Goal: Task Accomplishment & Management: Complete application form

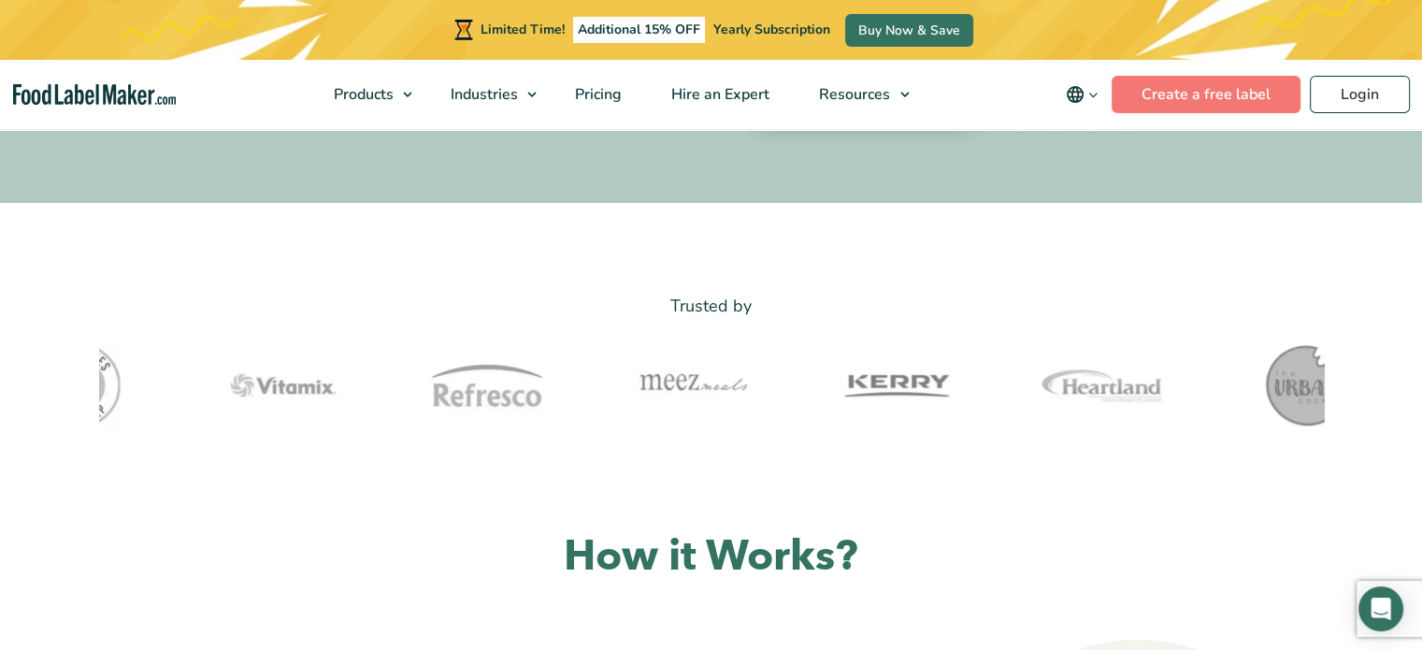
scroll to position [374, 0]
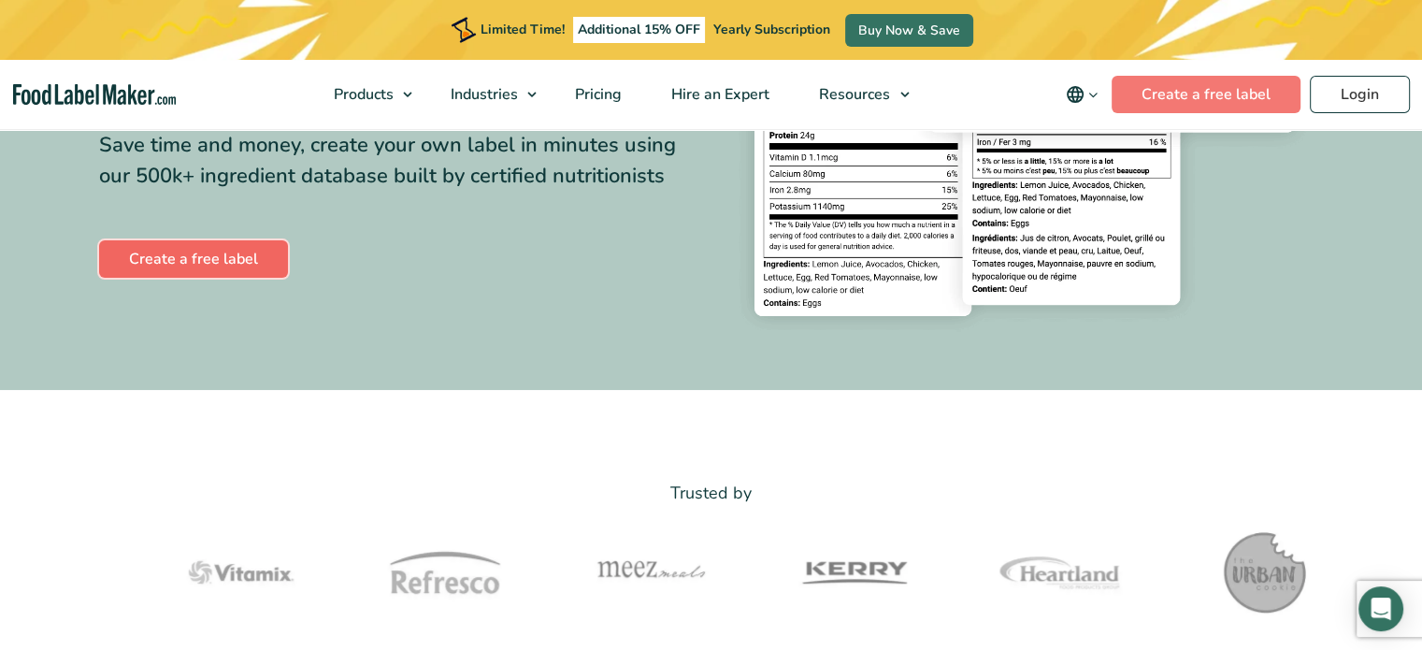
click at [231, 253] on link "Create a free label" at bounding box center [193, 258] width 189 height 37
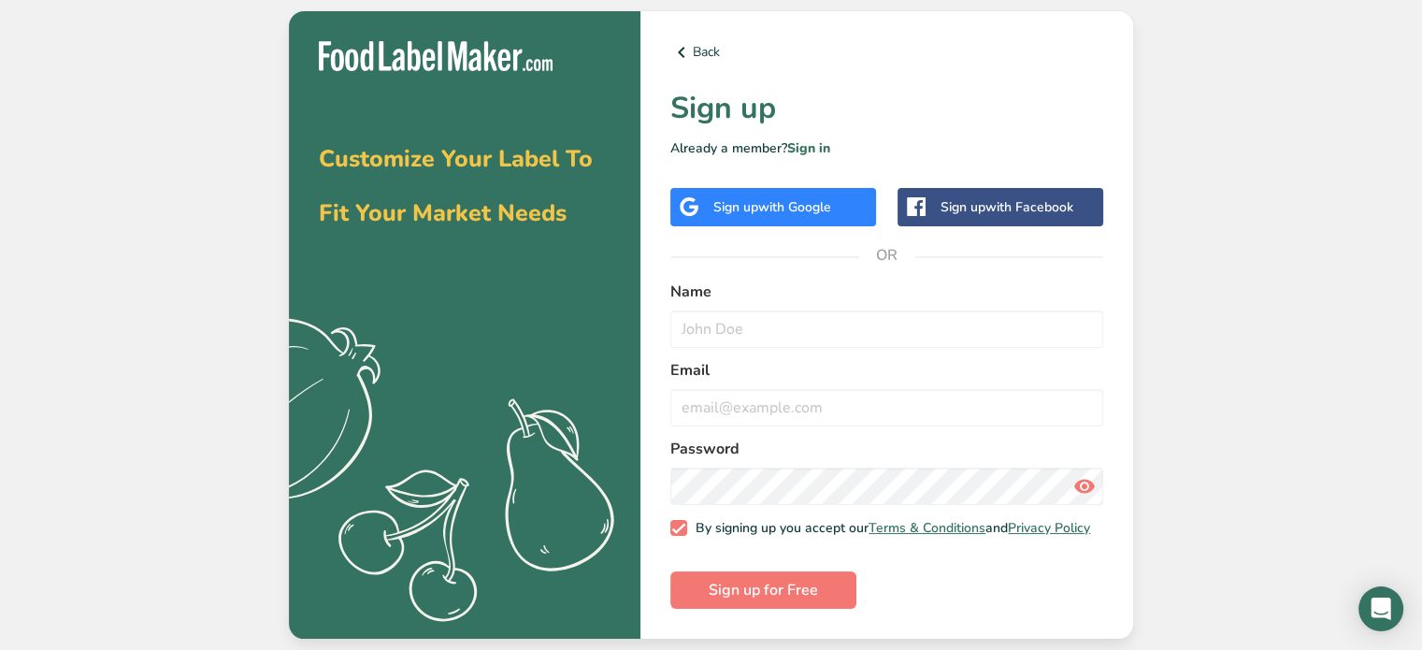
click at [703, 293] on label "Name" at bounding box center [886, 292] width 433 height 22
click at [684, 328] on input "text" at bounding box center [886, 328] width 433 height 37
type input "Becky Harrison"
click at [686, 392] on input "email" at bounding box center [886, 407] width 433 height 37
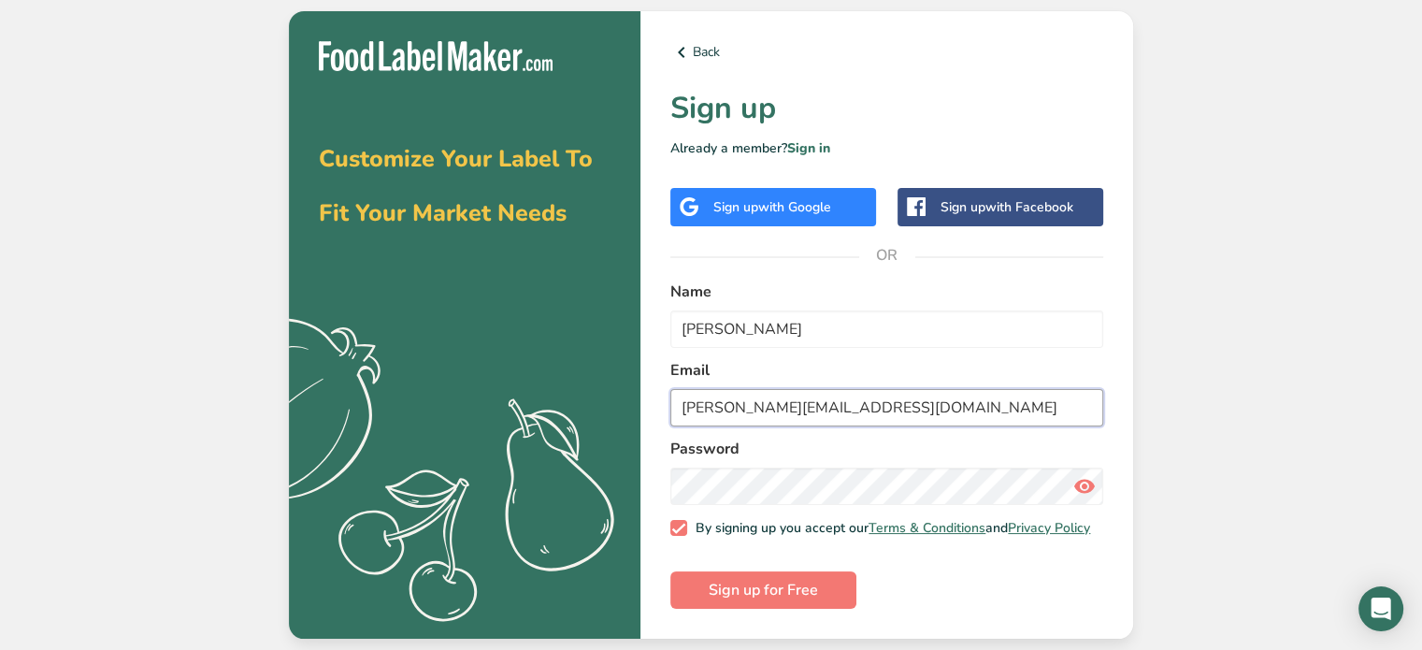
type input "becky.onceuponabook@gmail.com"
click at [622, 486] on section "Customize Your Label To Fit Your Market Needs .a{fill:#f5f3ed;} Back Sign up Al…" at bounding box center [711, 325] width 844 height 628
click at [1086, 483] on icon at bounding box center [1085, 486] width 22 height 34
click at [737, 597] on span "Sign up for Free" at bounding box center [763, 590] width 109 height 22
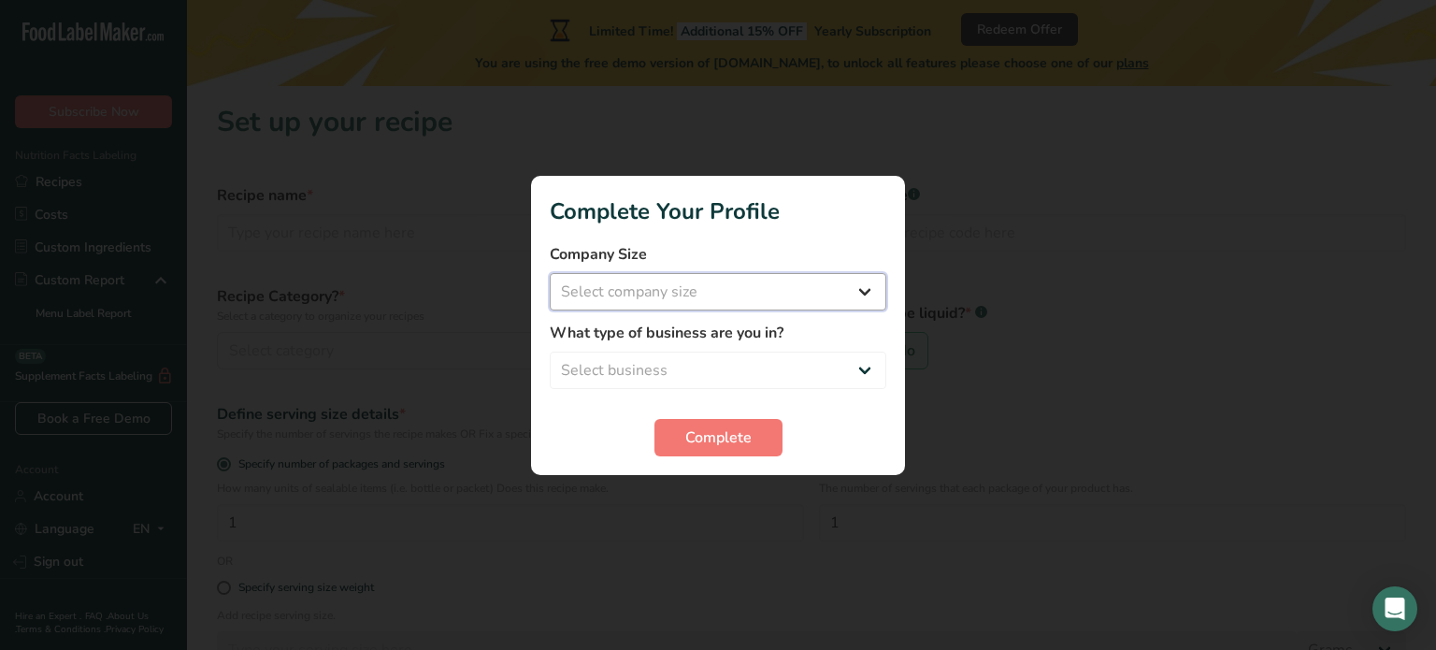
click at [625, 296] on select "Select company size Fewer than 10 Employees 10 to 50 Employees 51 to 500 Employ…" at bounding box center [718, 291] width 337 height 37
select select "1"
click at [550, 273] on select "Select company size Fewer than 10 Employees 10 to 50 Employees 51 to 500 Employ…" at bounding box center [718, 291] width 337 height 37
click at [613, 370] on select "Select business Packaged Food Manufacturer Restaurant & Cafe Bakery Meal Plans …" at bounding box center [718, 370] width 337 height 37
select select "8"
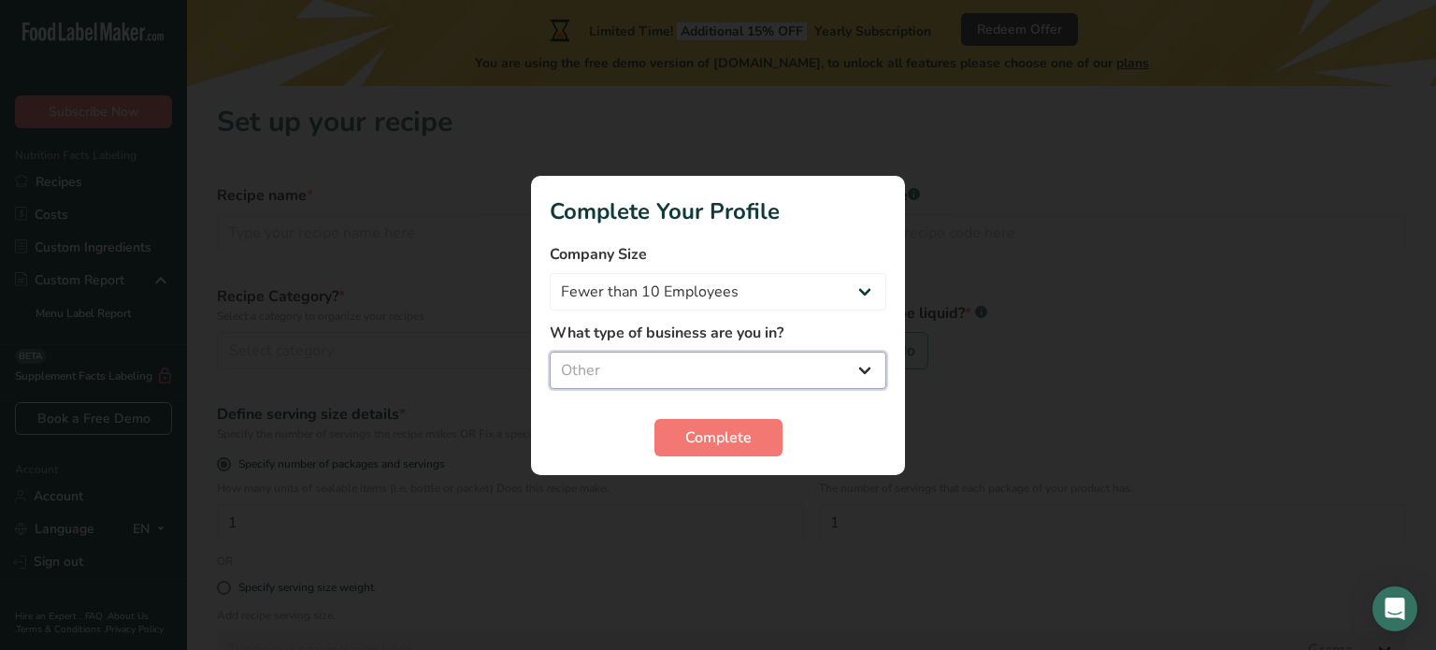
click at [550, 352] on select "Select business Packaged Food Manufacturer Restaurant & Cafe Bakery Meal Plans …" at bounding box center [718, 370] width 337 height 37
click at [699, 442] on span "Complete" at bounding box center [718, 437] width 66 height 22
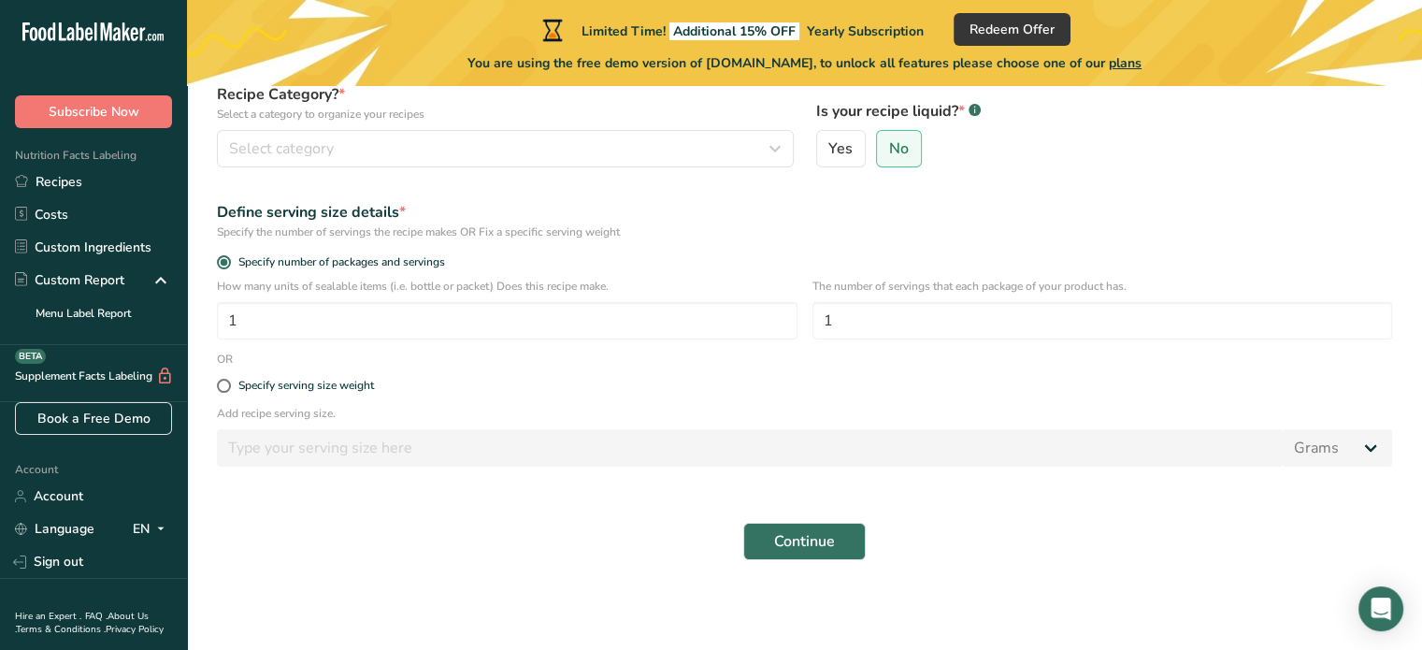
scroll to position [108, 0]
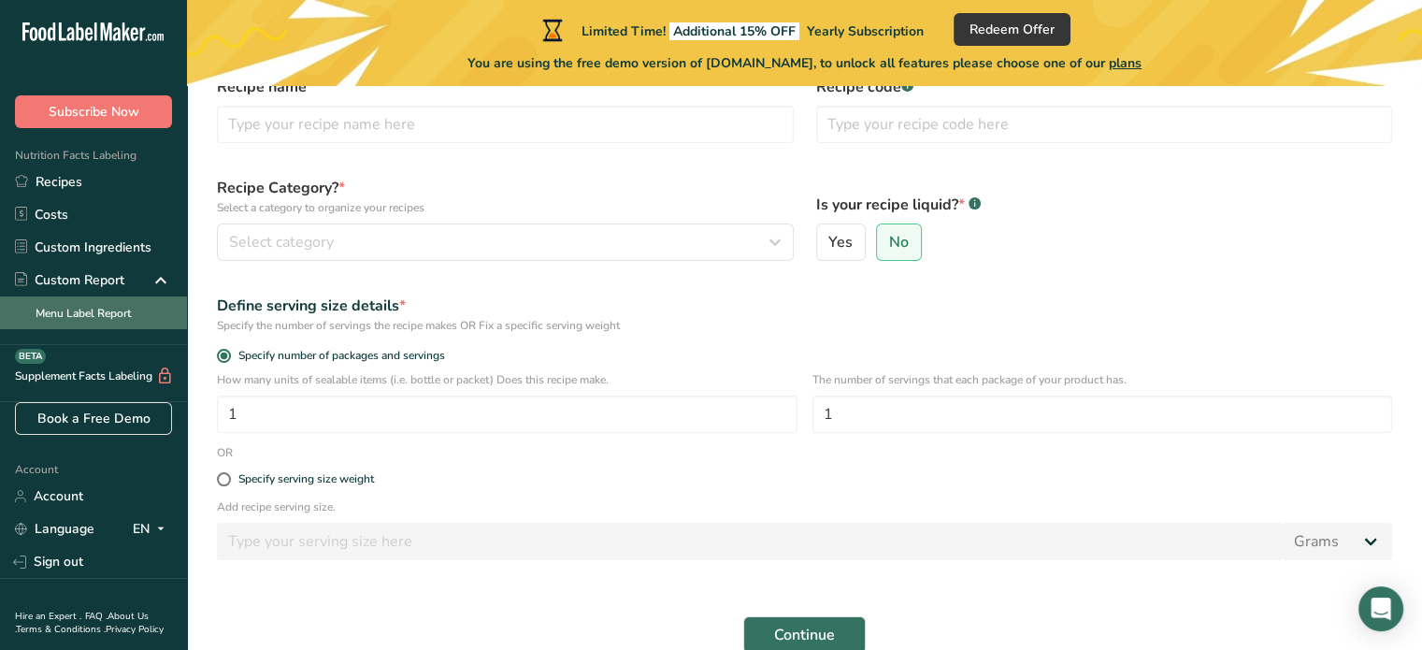
click at [64, 307] on link "Menu Label Report" at bounding box center [93, 312] width 187 height 33
